Goal: Information Seeking & Learning: Learn about a topic

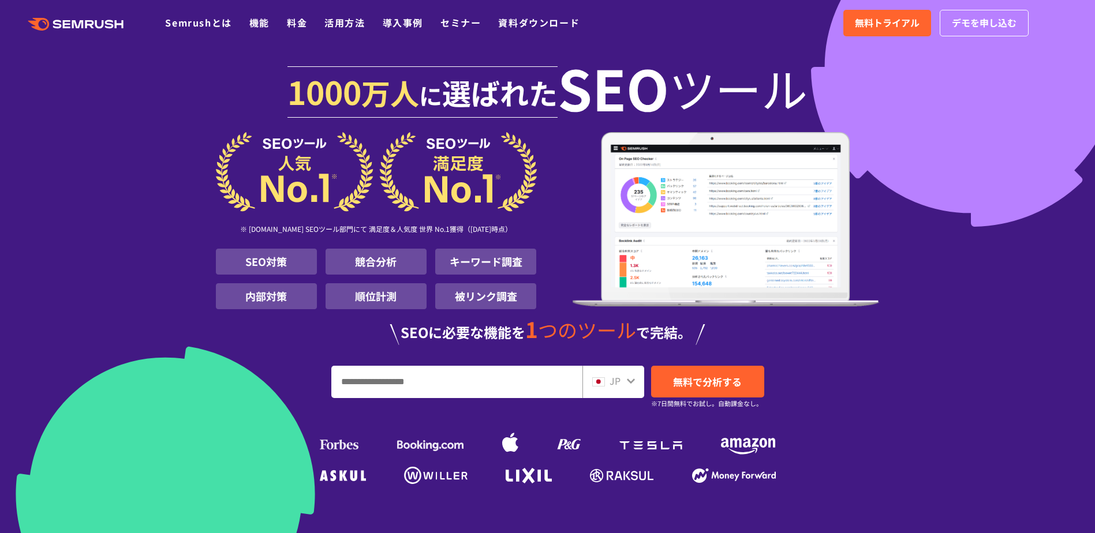
click at [489, 382] on input "URL、キーワードを入力してください" at bounding box center [457, 382] width 250 height 31
type input "*"
type input "***"
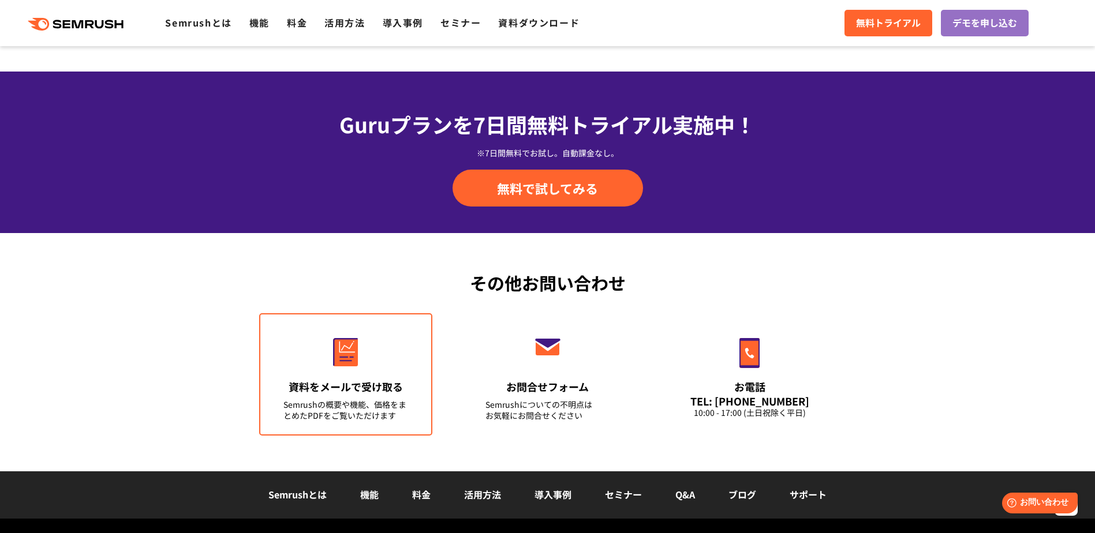
scroll to position [3860, 0]
